Goal: Information Seeking & Learning: Learn about a topic

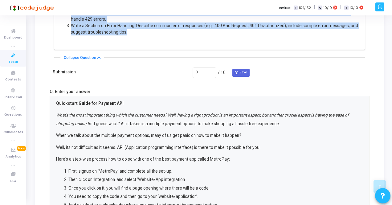
scroll to position [249, 0]
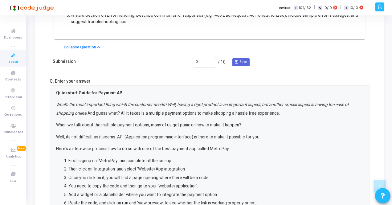
click at [81, 135] on p "Well, its not difficult as it seems. API (Application programming interface) is…" at bounding box center [209, 137] width 307 height 9
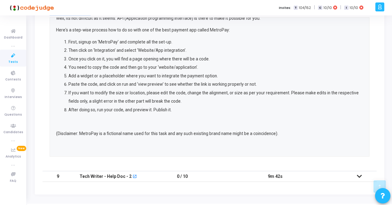
scroll to position [325, 0]
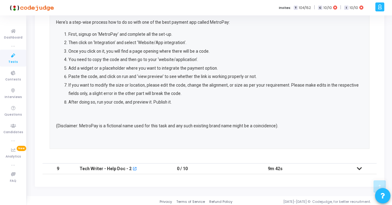
drag, startPoint x: 57, startPoint y: 91, endPoint x: 318, endPoint y: 123, distance: 263.5
click at [318, 123] on div "Quickstart Guide for Payment API What's the most important thing which the cust…" at bounding box center [209, 52] width 307 height 180
copy div "Loremipsum Dolor sit Ametcon ADI Elit's doe temp incididun utlab etdol mag aliq…"
click at [238, 166] on td "9m 42s" at bounding box center [275, 168] width 134 height 11
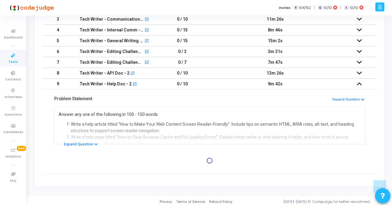
scroll to position [188, 0]
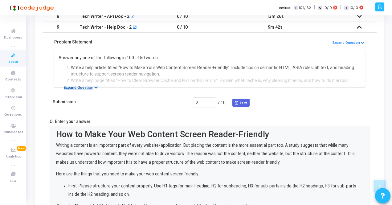
click at [78, 85] on button "Expand Question" at bounding box center [80, 88] width 41 height 6
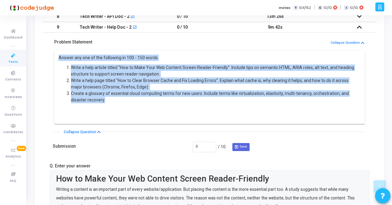
drag, startPoint x: 59, startPoint y: 55, endPoint x: 112, endPoint y: 96, distance: 67.6
click at [112, 96] on div "Answer any one of the following in 100 - 150 words Write a help article titled …" at bounding box center [210, 86] width 303 height 62
copy div "Answer any one of the following in 100 - 150 words Write a help article titled …"
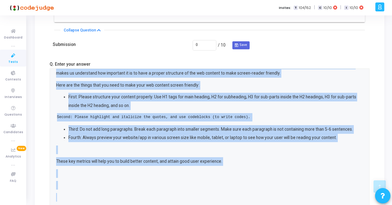
scroll to position [291, 0]
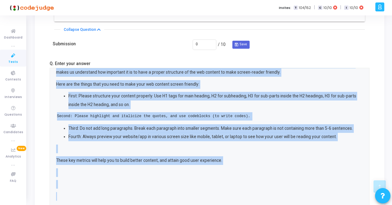
drag, startPoint x: 56, startPoint y: 82, endPoint x: 250, endPoint y: 162, distance: 210.1
click at [250, 162] on div "How to Make Your Web Content Screen Reader-Friendly Writing a content is an imp…" at bounding box center [209, 119] width 307 height 161
copy div "Lor ip Dolo Sita Con Adipisc Elitse Doeius-Temporin Utlabor e dolorem al en adm…"
click at [225, 148] on p at bounding box center [209, 149] width 307 height 9
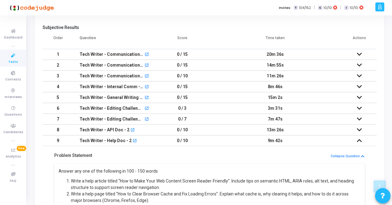
scroll to position [0, 0]
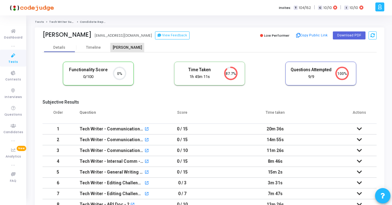
click at [128, 47] on div "[PERSON_NAME]" at bounding box center [127, 47] width 34 height 5
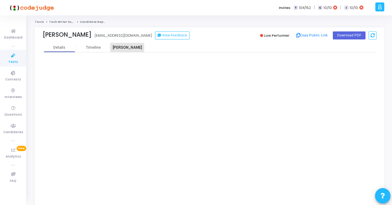
scroll to position [79, 0]
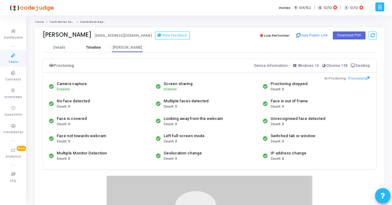
click at [96, 47] on div "Timeline" at bounding box center [93, 47] width 15 height 5
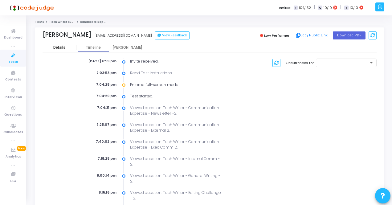
click at [58, 48] on div "Details" at bounding box center [59, 47] width 12 height 5
